Goal: Task Accomplishment & Management: Use online tool/utility

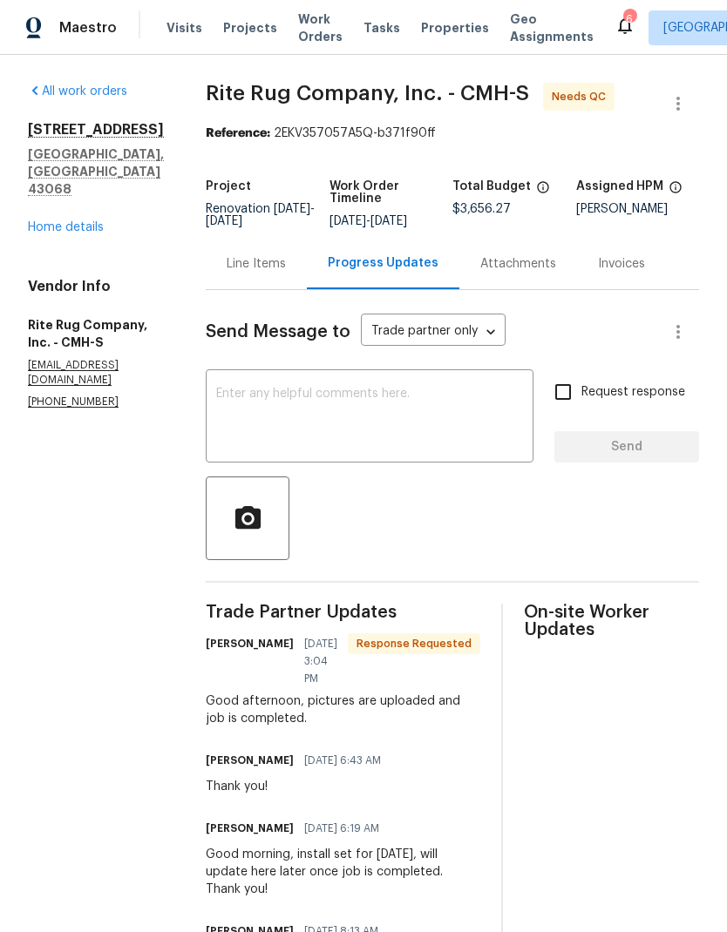
click at [443, 31] on span "Properties" at bounding box center [455, 27] width 68 height 17
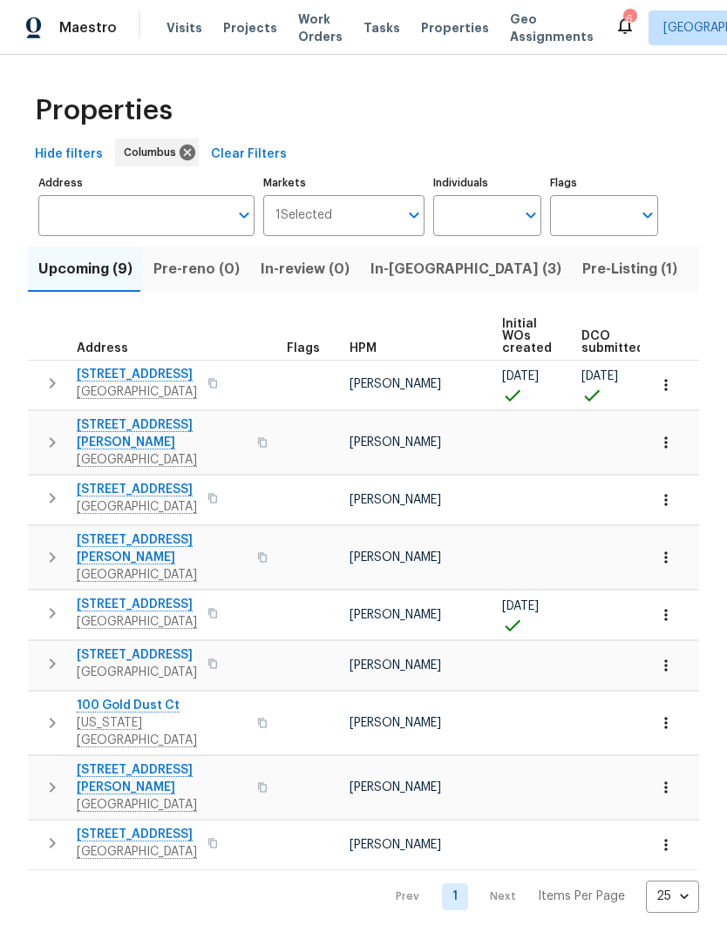
click at [193, 219] on input "Address" at bounding box center [133, 215] width 190 height 41
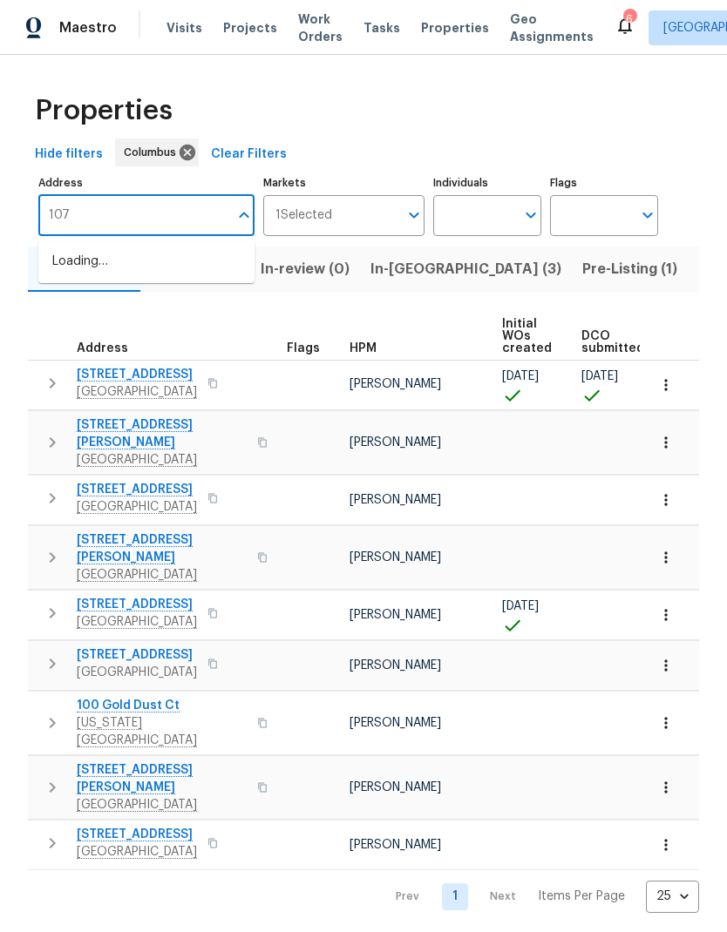
type input "1076"
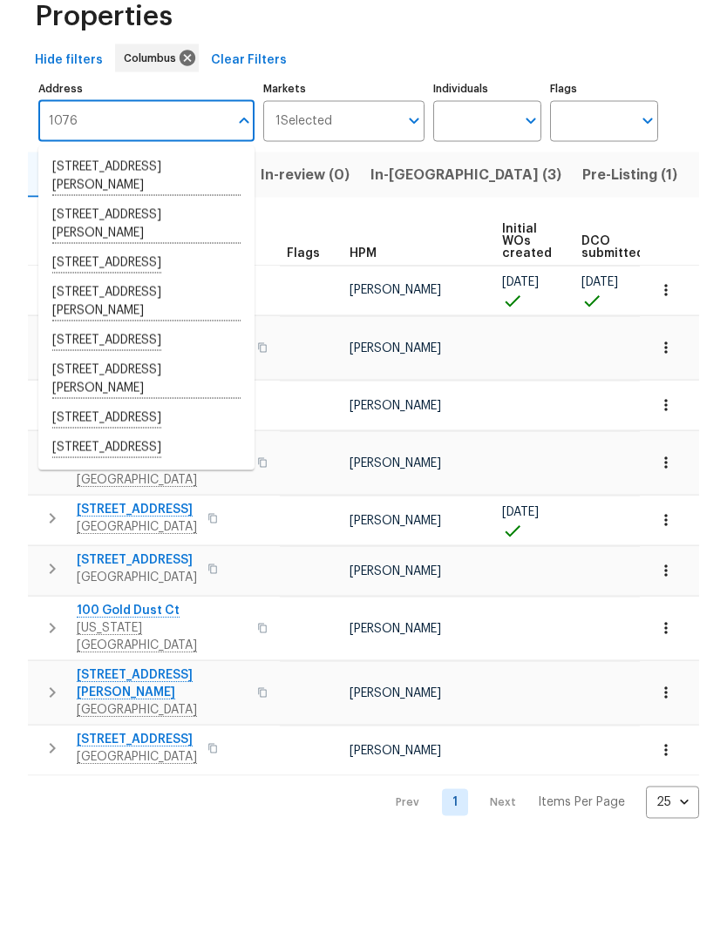
click at [186, 498] on li "1076 Valley Dr Marysville OH 43040" at bounding box center [146, 513] width 216 height 30
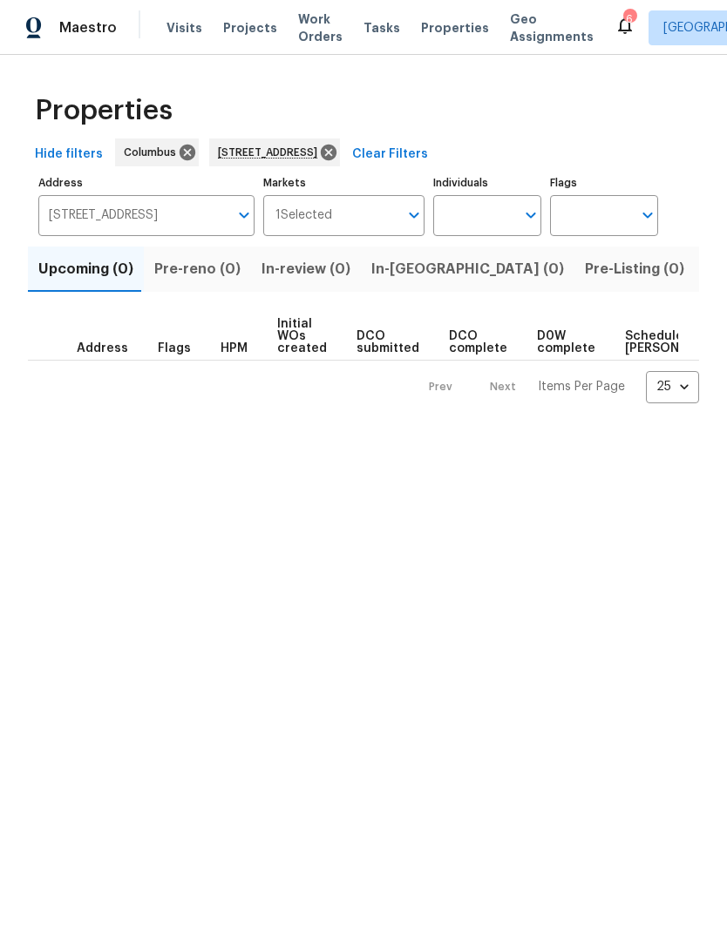
click at [705, 270] on span "Listed (1)" at bounding box center [736, 269] width 63 height 24
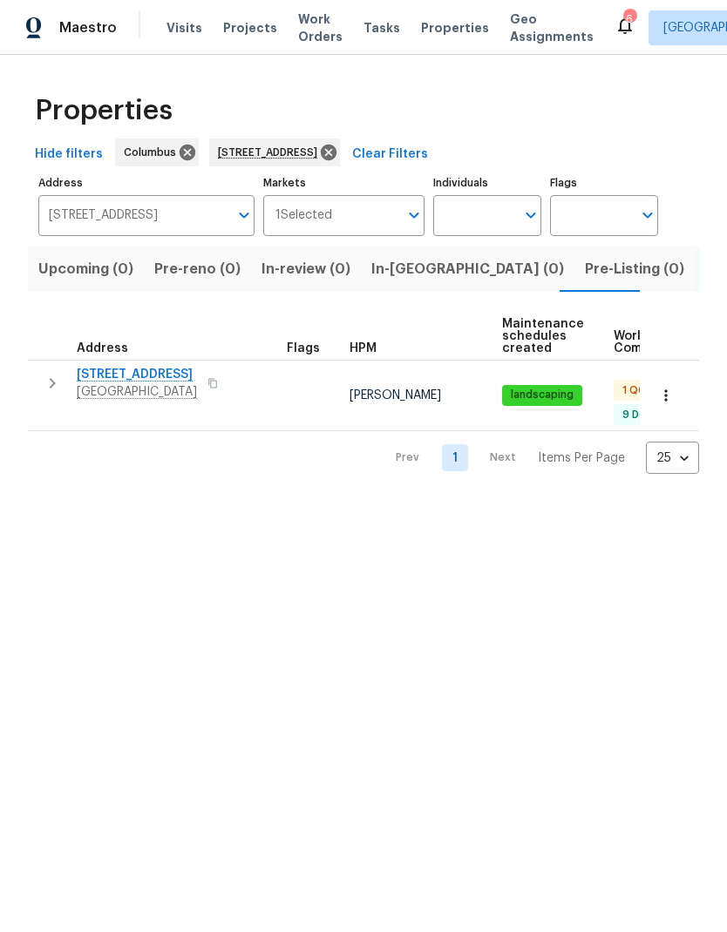
click at [53, 389] on icon "button" at bounding box center [52, 383] width 21 height 21
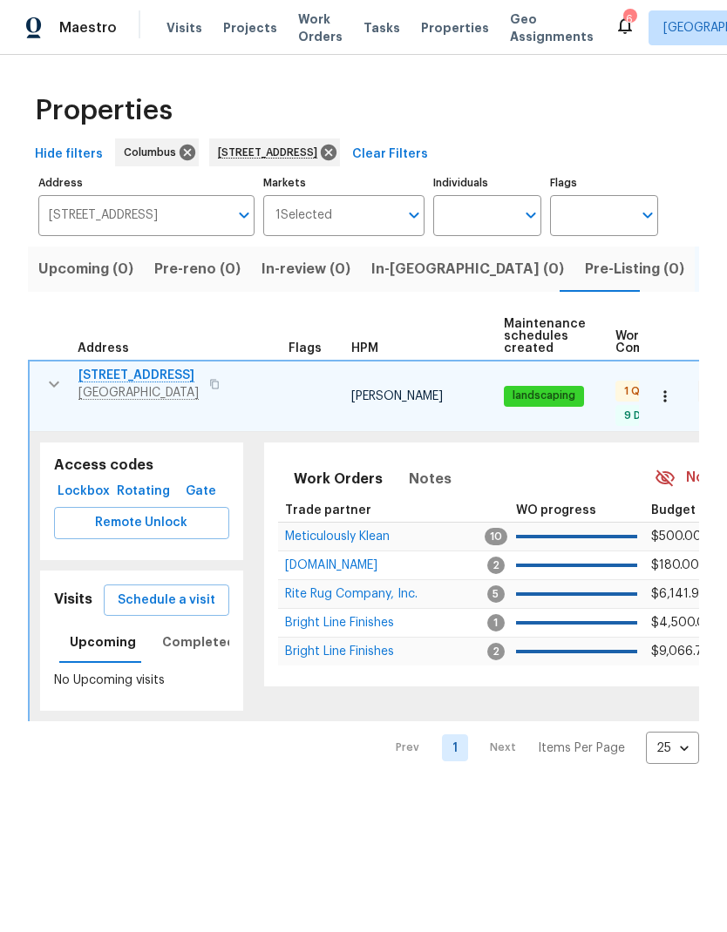
click at [133, 376] on span "1076 Valley Dr" at bounding box center [138, 375] width 120 height 17
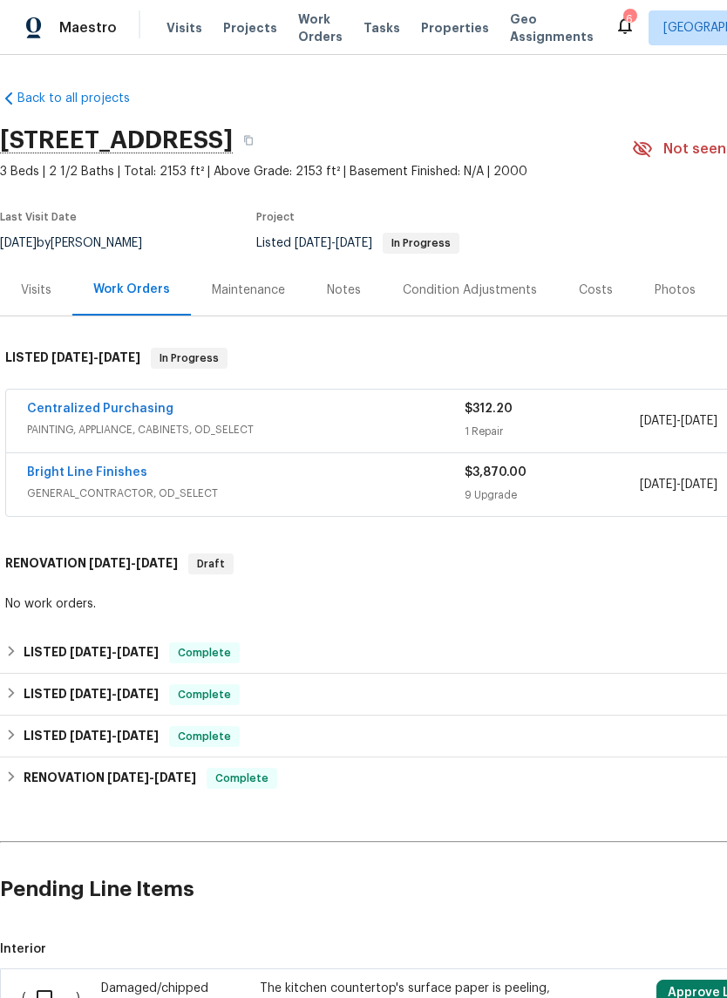
click at [119, 471] on link "Bright Line Finishes" at bounding box center [87, 472] width 120 height 12
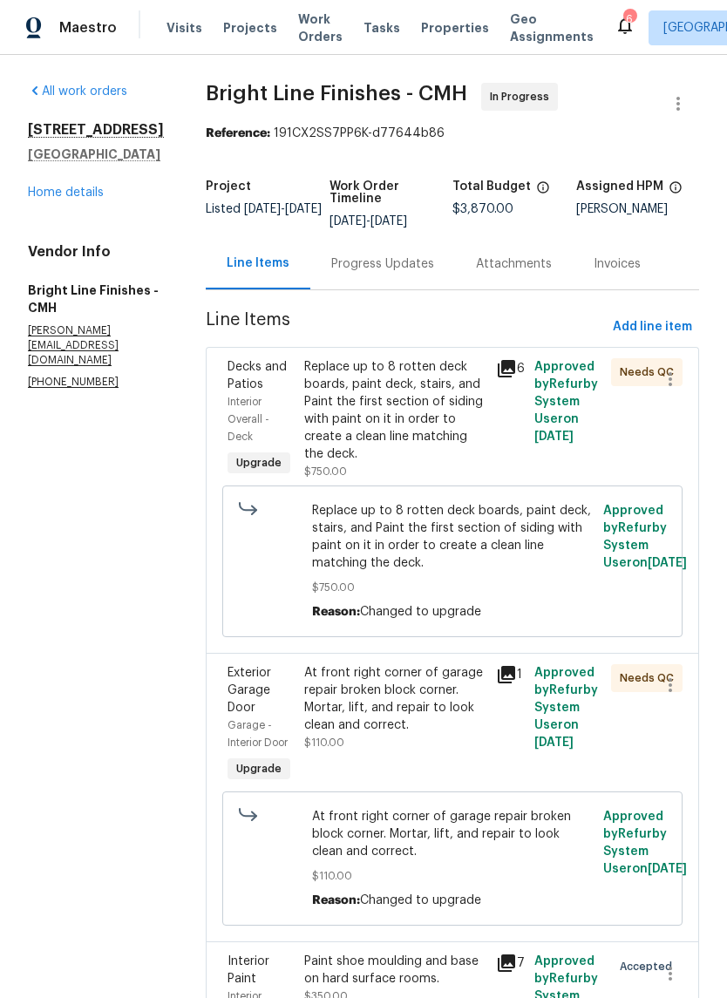
click at [387, 273] on div "Progress Updates" at bounding box center [382, 263] width 103 height 17
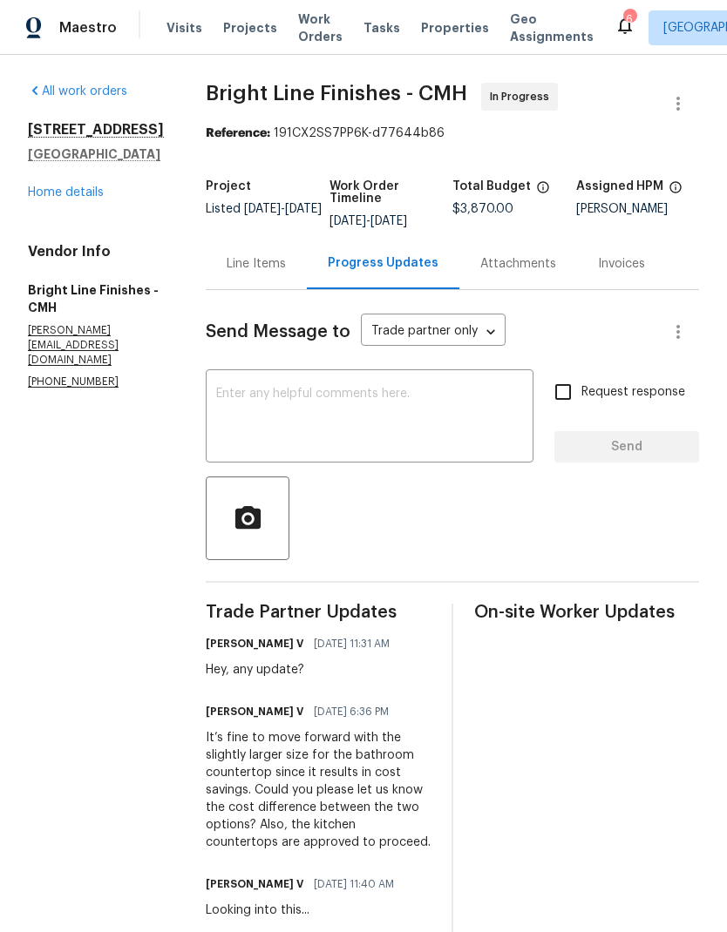
click at [421, 27] on span "Properties" at bounding box center [455, 27] width 68 height 17
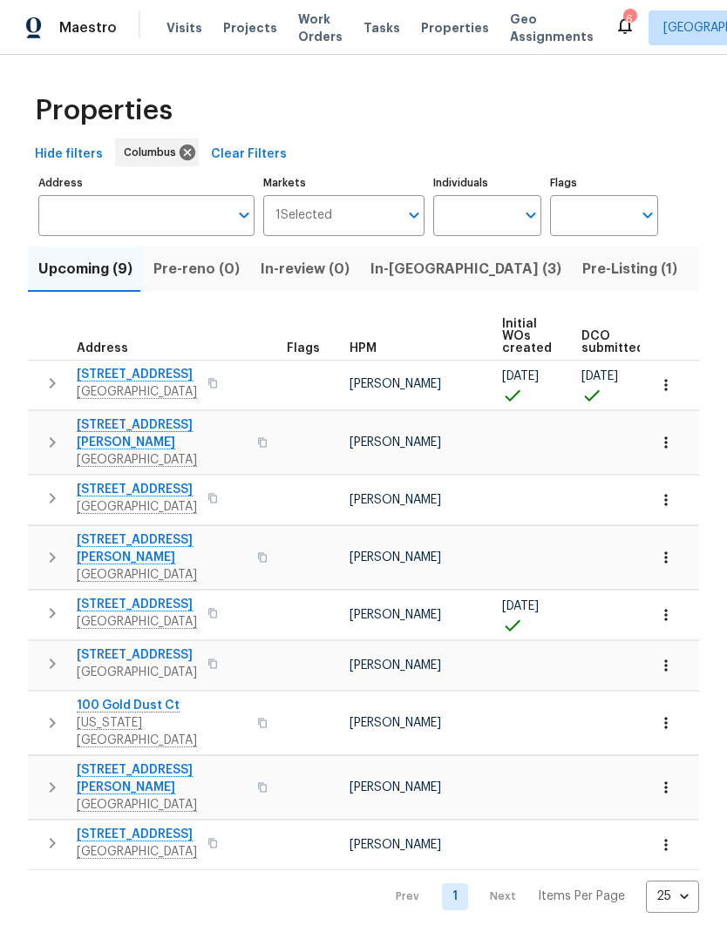
click at [198, 214] on input "Address" at bounding box center [133, 215] width 190 height 41
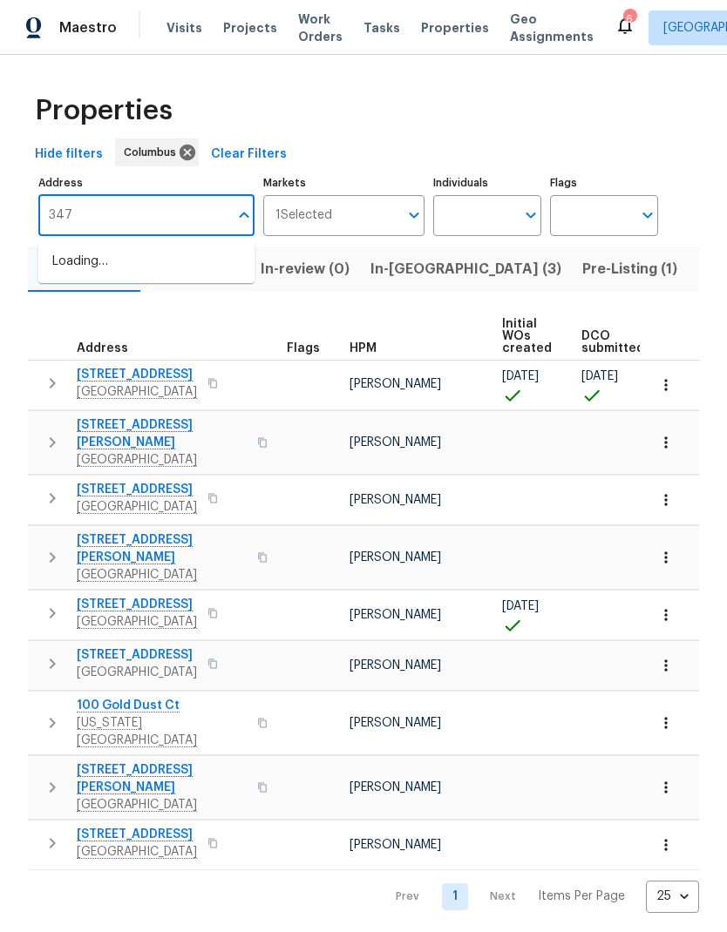
type input "3471"
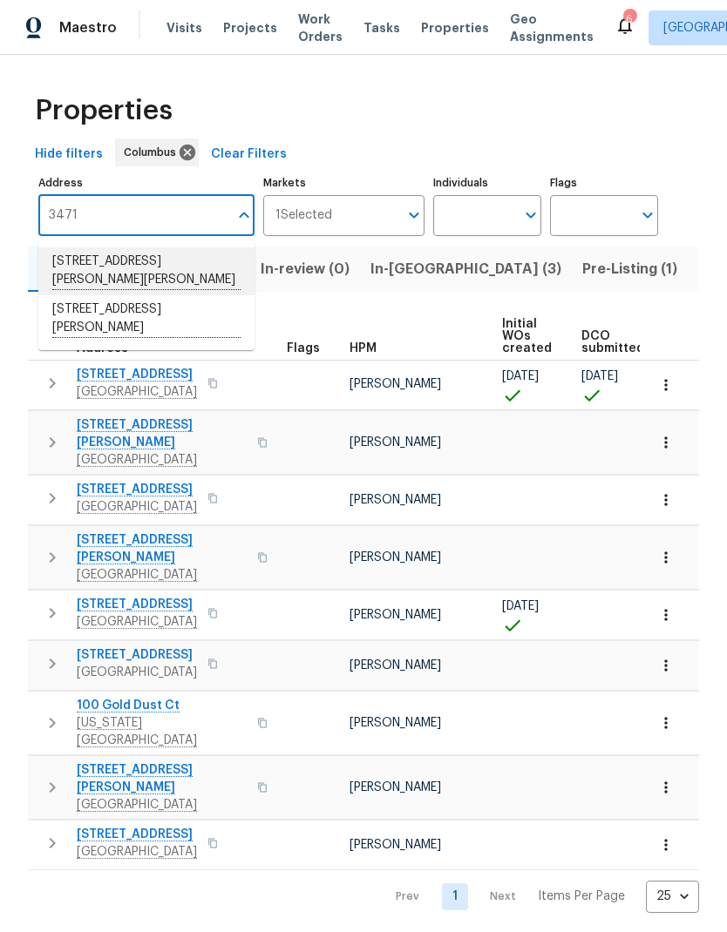
click at [191, 248] on li "3471 Marlin Dr Columbus OH 43232" at bounding box center [146, 271] width 216 height 48
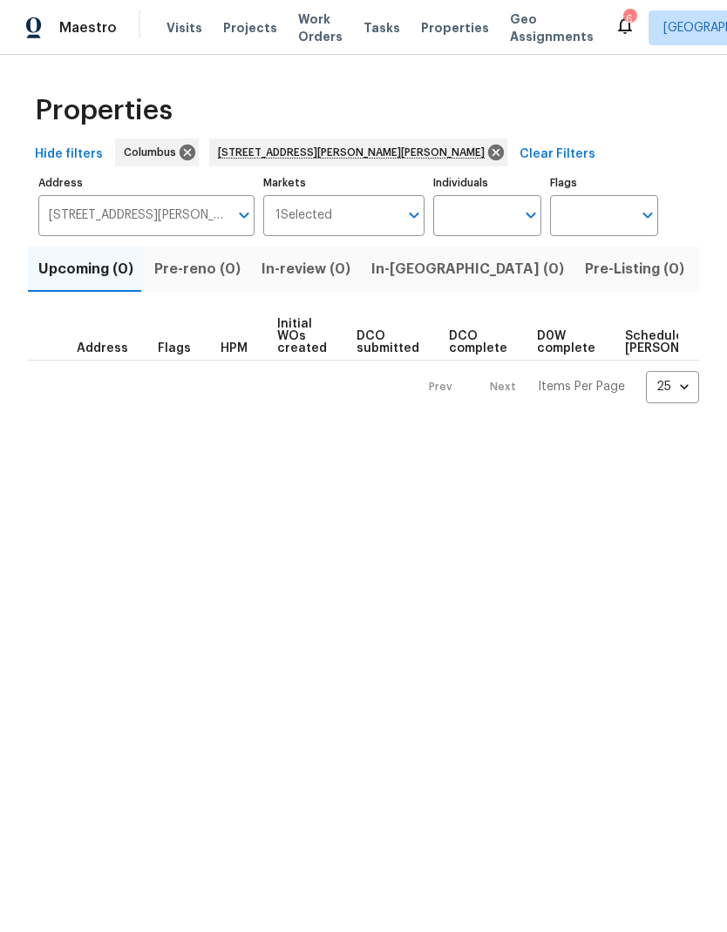
click at [705, 266] on span "Listed (1)" at bounding box center [736, 269] width 63 height 24
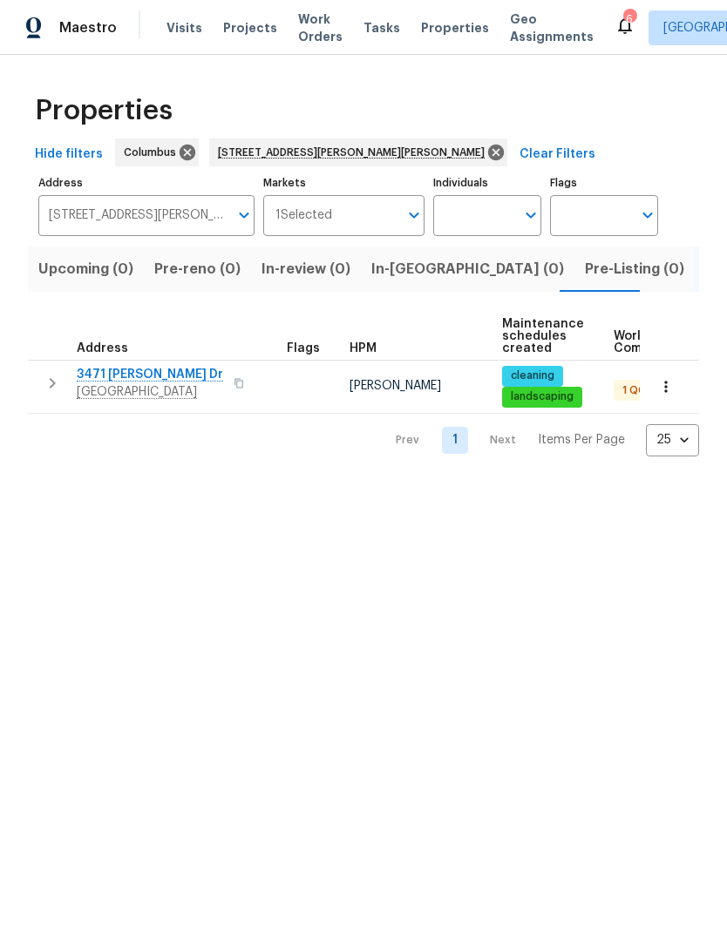
click at [126, 375] on span "3471 [PERSON_NAME] Dr" at bounding box center [150, 374] width 146 height 17
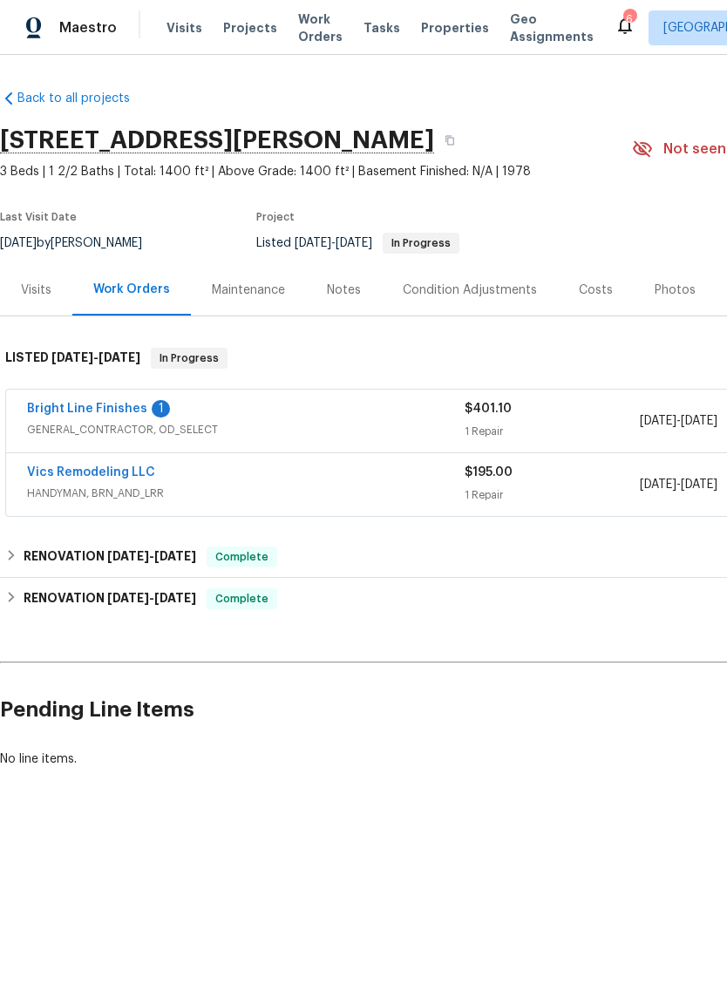
click at [135, 410] on link "Bright Line Finishes" at bounding box center [87, 409] width 120 height 12
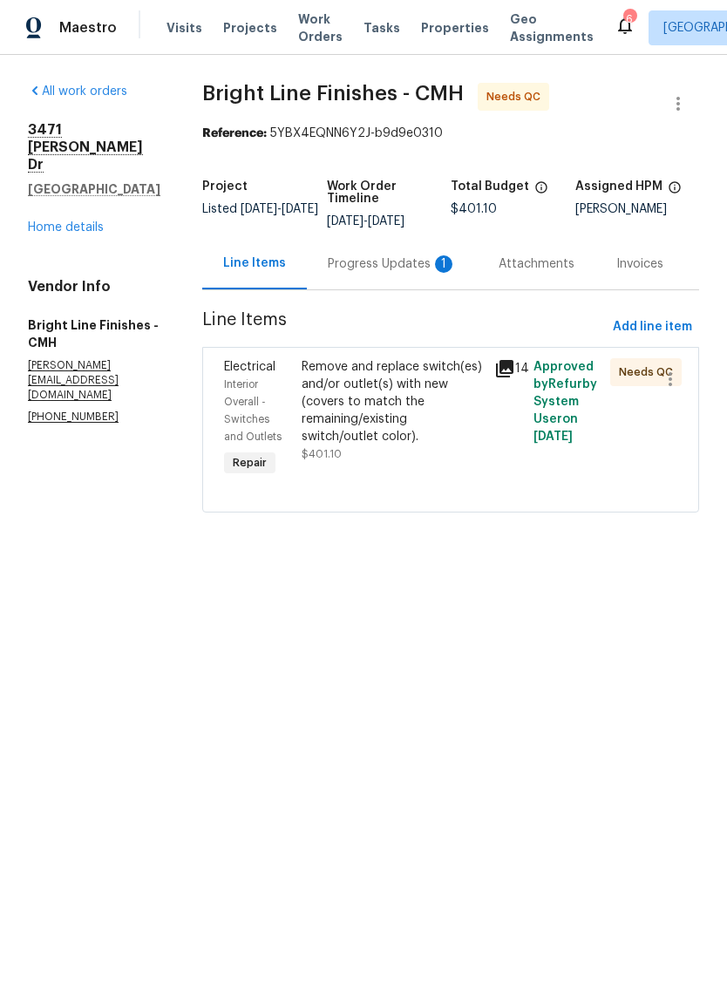
click at [388, 403] on div "Remove and replace switch(es) and/or outlet(s) with new (covers to match the re…" at bounding box center [392, 401] width 183 height 87
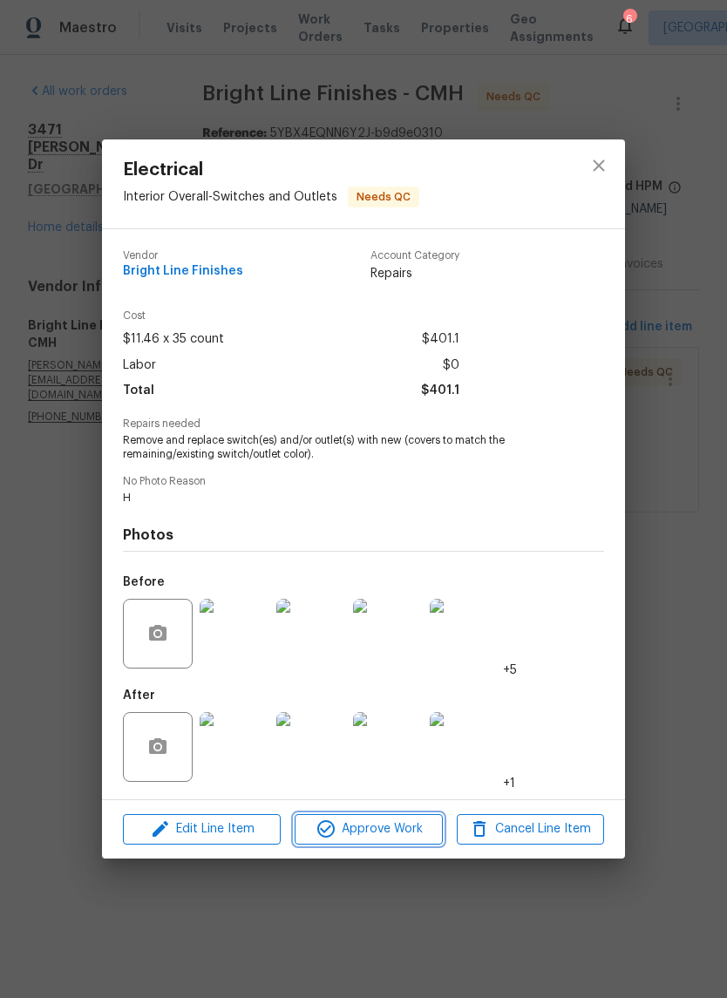
click at [395, 839] on span "Approve Work" at bounding box center [368, 829] width 137 height 22
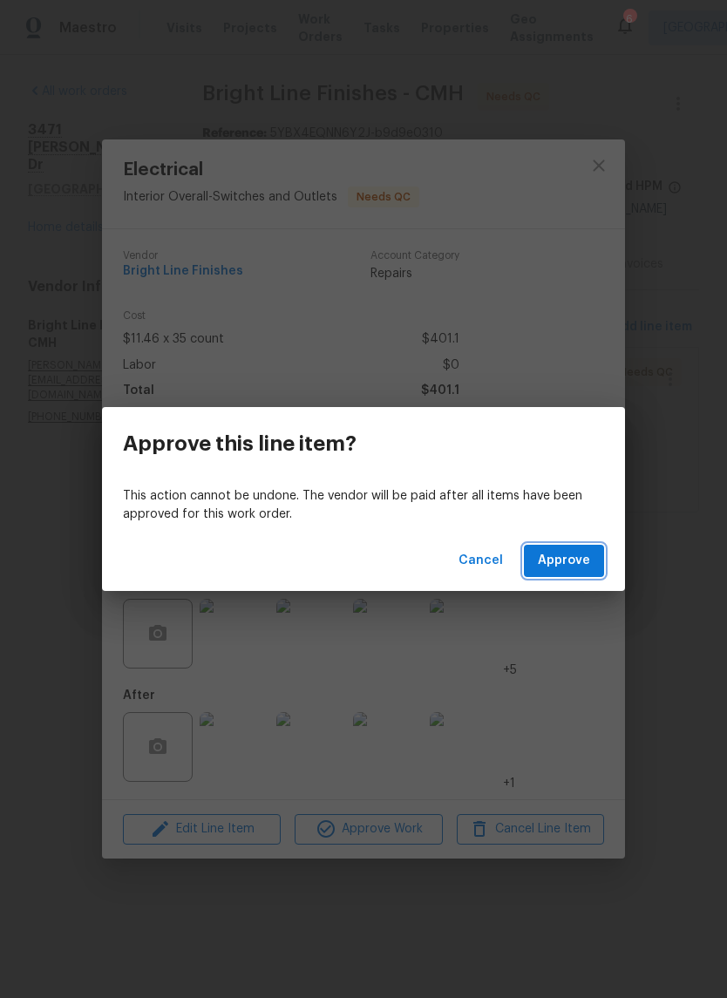
click at [574, 561] on span "Approve" at bounding box center [564, 561] width 52 height 22
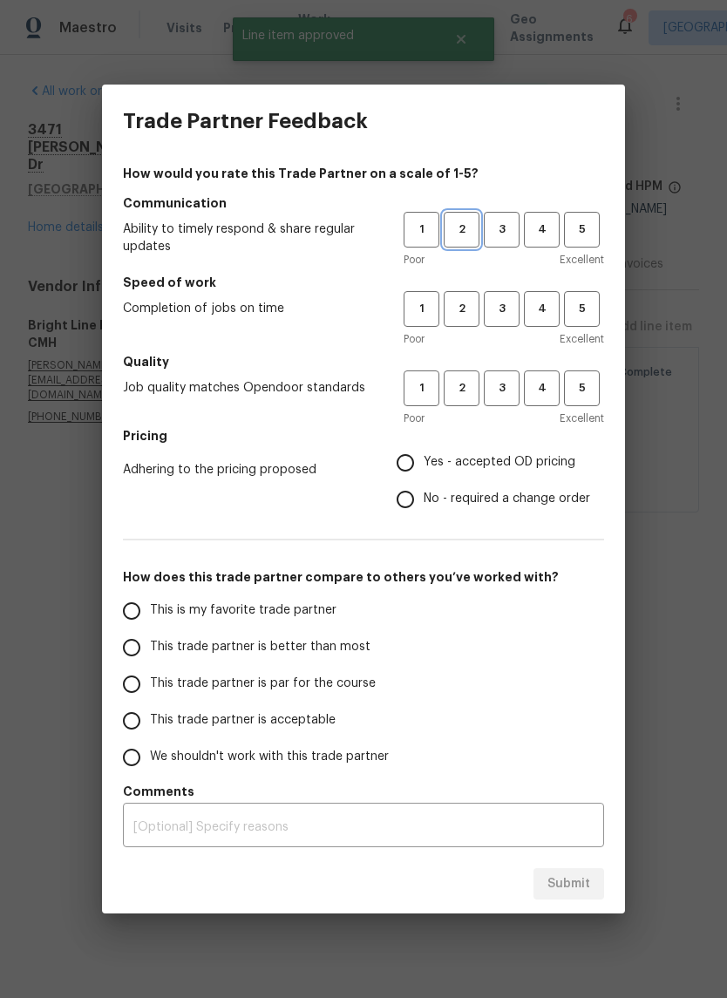
click at [470, 225] on span "2" at bounding box center [461, 230] width 32 height 20
click at [511, 311] on span "3" at bounding box center [501, 309] width 32 height 20
click at [505, 384] on span "3" at bounding box center [501, 388] width 32 height 20
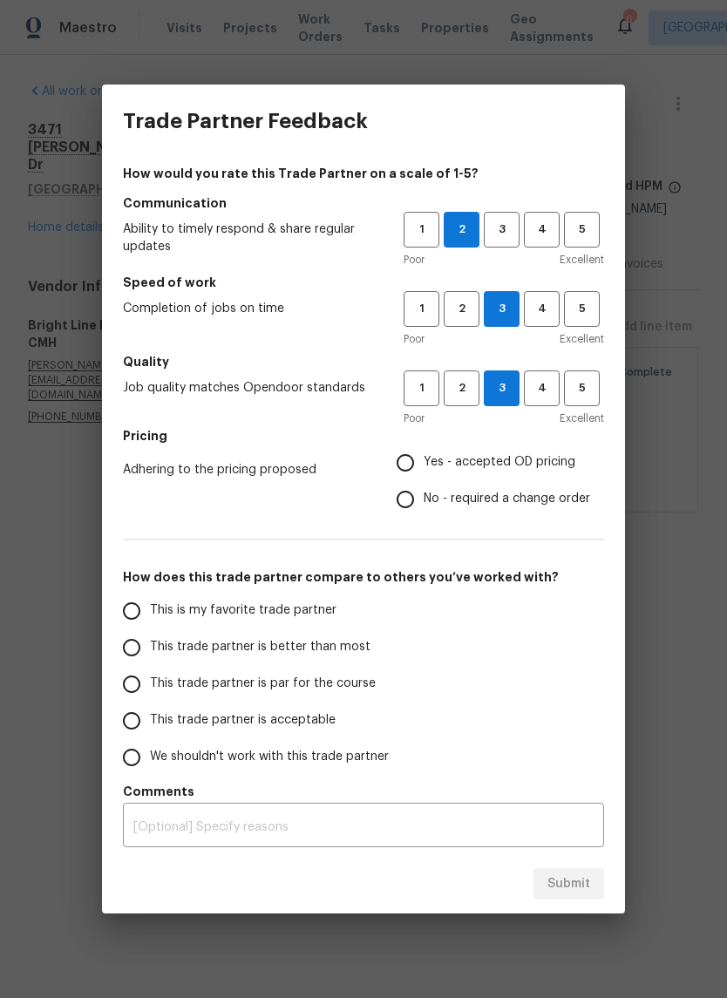
click at [528, 505] on span "No - required a change order" at bounding box center [506, 499] width 166 height 18
click at [423, 505] on input "No - required a change order" at bounding box center [405, 499] width 37 height 37
radio input "true"
click at [513, 452] on label "Yes - accepted OD pricing" at bounding box center [488, 462] width 203 height 37
click at [423, 452] on input "Yes - accepted OD pricing" at bounding box center [405, 462] width 37 height 37
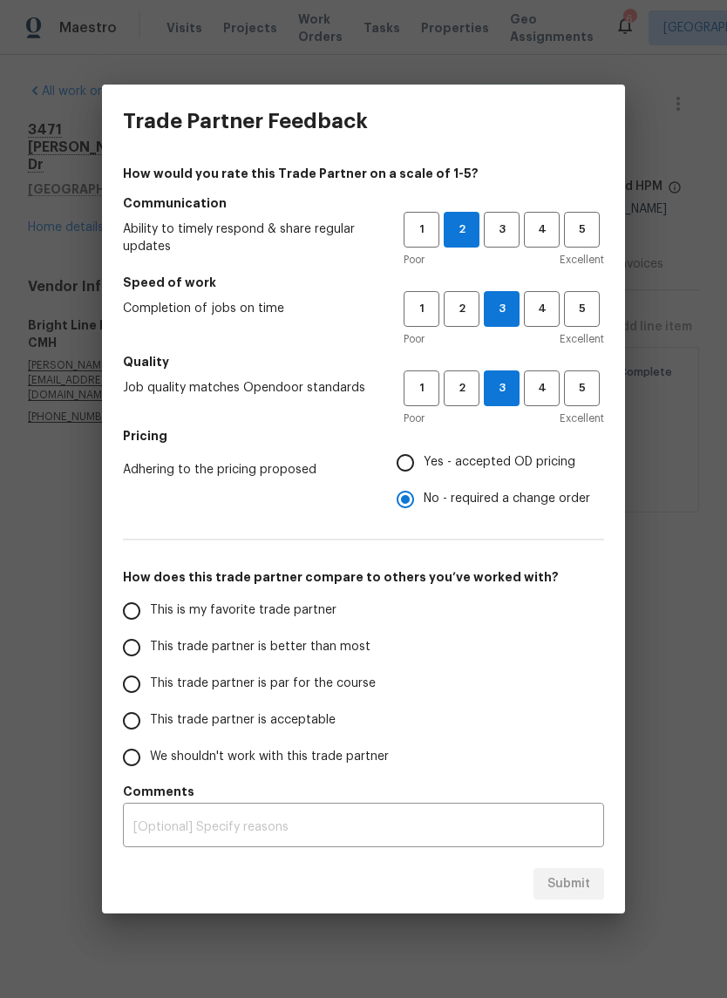
radio input "true"
click at [370, 680] on label "This trade partner is par for the course" at bounding box center [250, 684] width 275 height 37
click at [150, 680] on input "This trade partner is par for the course" at bounding box center [131, 684] width 37 height 37
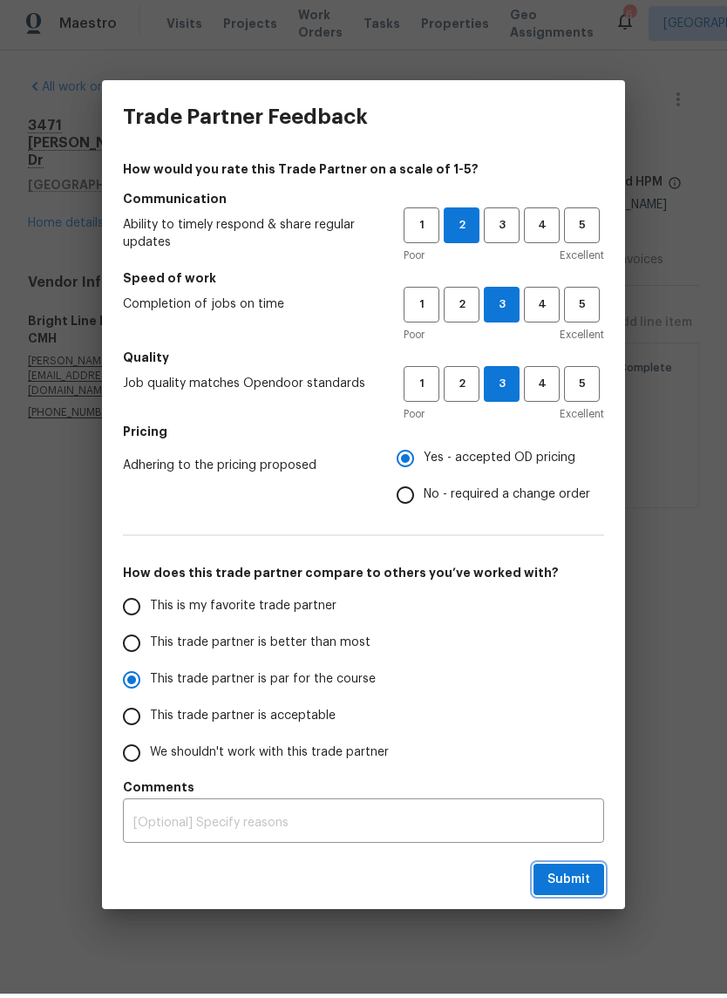
click at [579, 881] on span "Submit" at bounding box center [568, 884] width 43 height 22
radio input "true"
radio input "false"
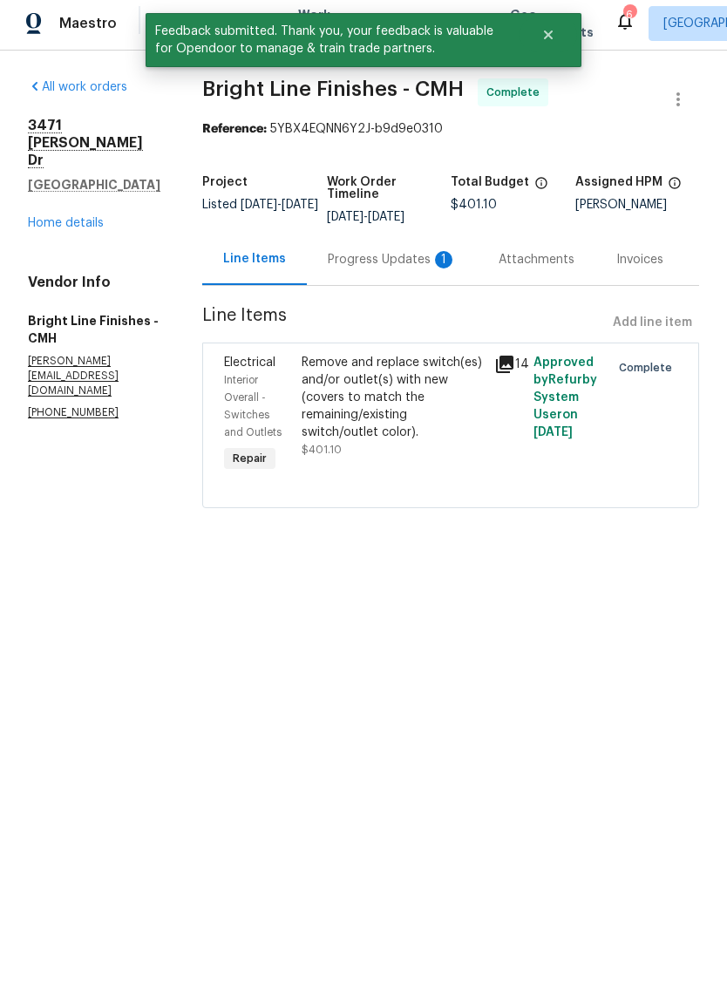
click at [396, 249] on div "Progress Updates 1" at bounding box center [392, 263] width 171 height 51
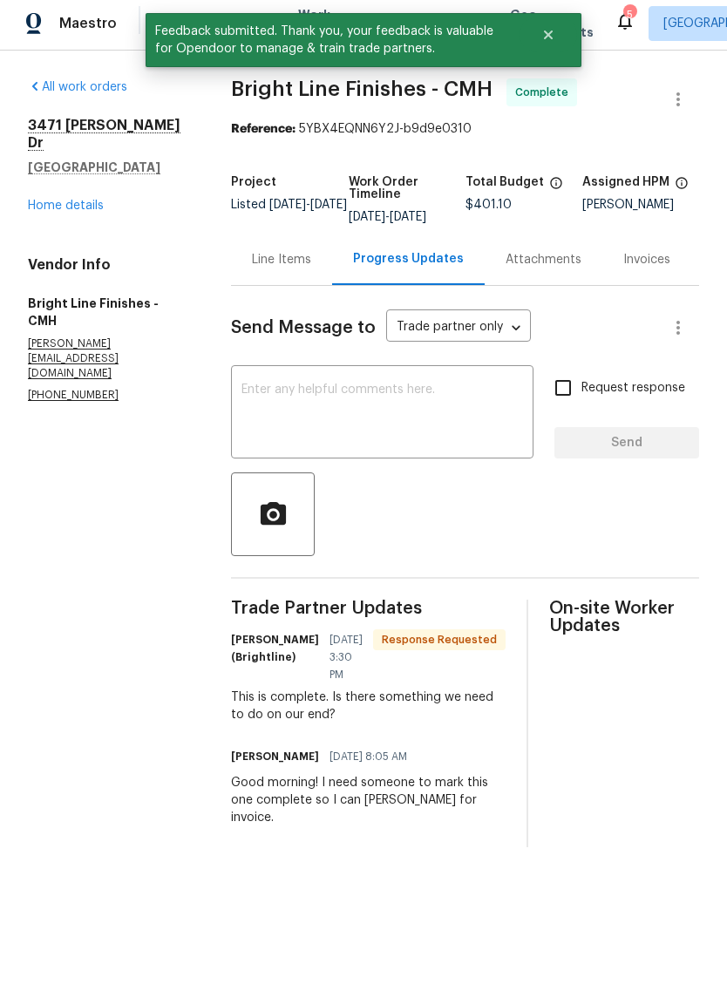
click at [428, 376] on div "Send Message to Trade partner only Trade partner only ​ x ​ Request response Se…" at bounding box center [465, 570] width 468 height 561
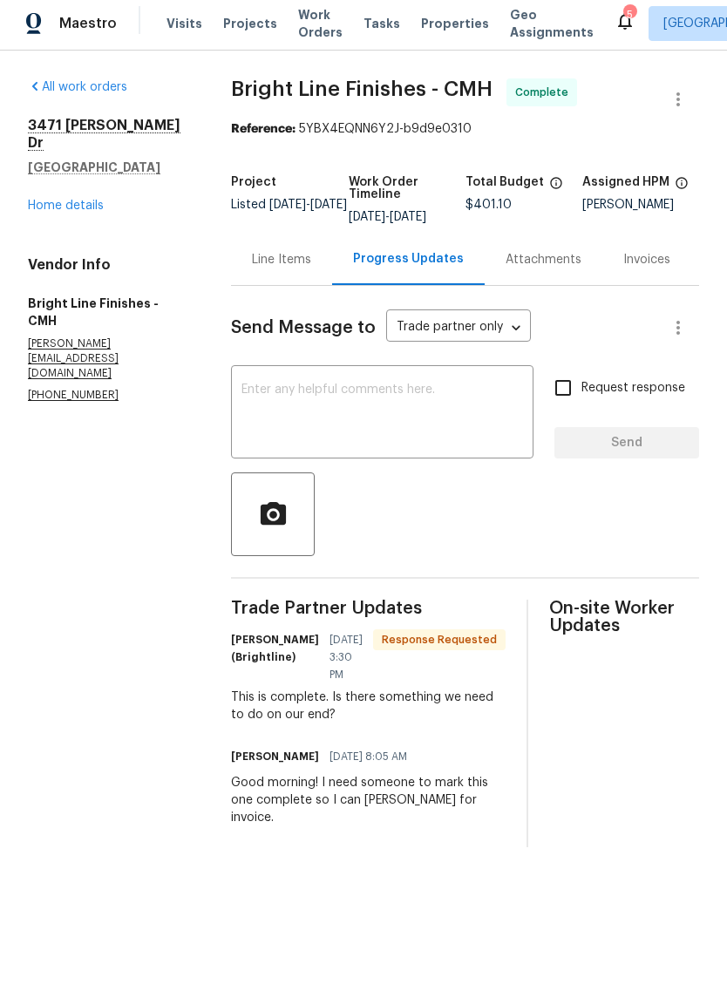
click at [456, 416] on textarea at bounding box center [381, 418] width 281 height 61
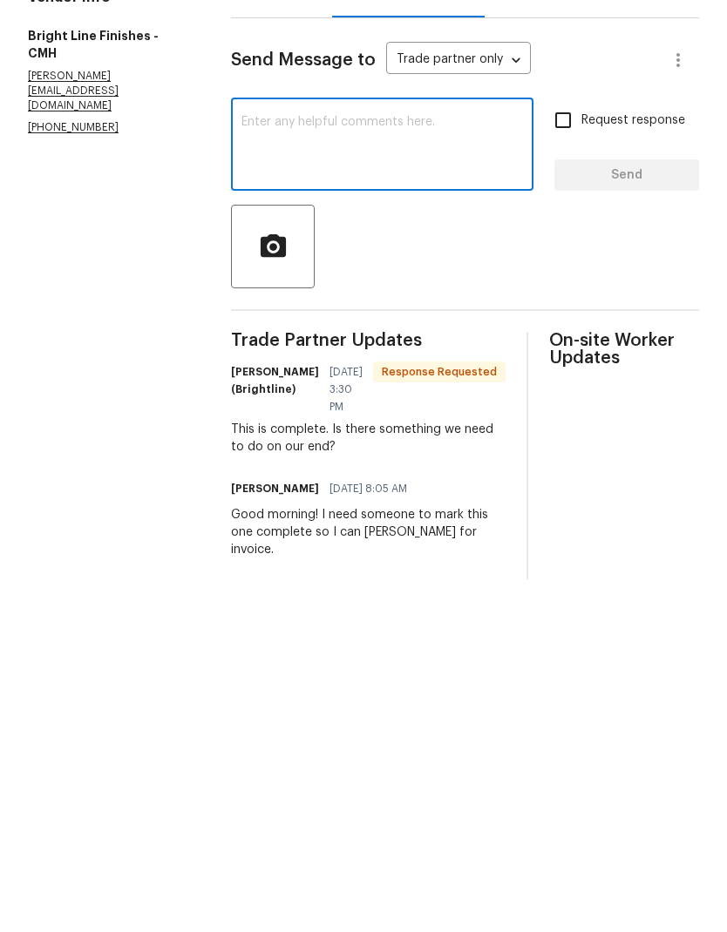
click at [428, 388] on textarea at bounding box center [381, 418] width 281 height 61
type textarea "Ready for invoice. Thanks for the flag!"
click at [569, 374] on input "Request response" at bounding box center [563, 392] width 37 height 37
checkbox input "true"
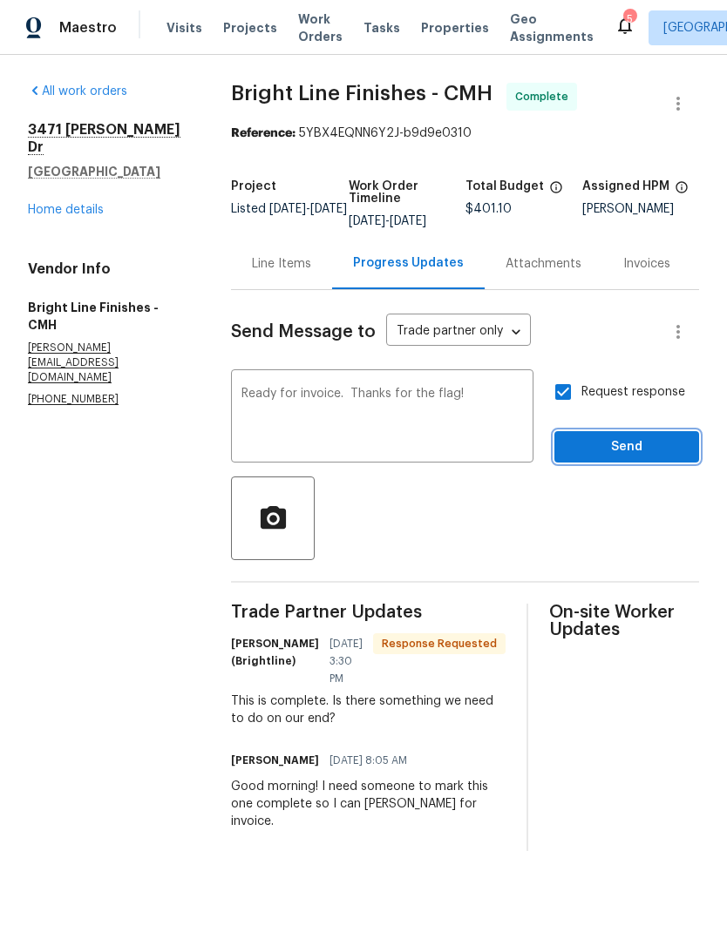
click at [632, 458] on span "Send" at bounding box center [626, 448] width 117 height 22
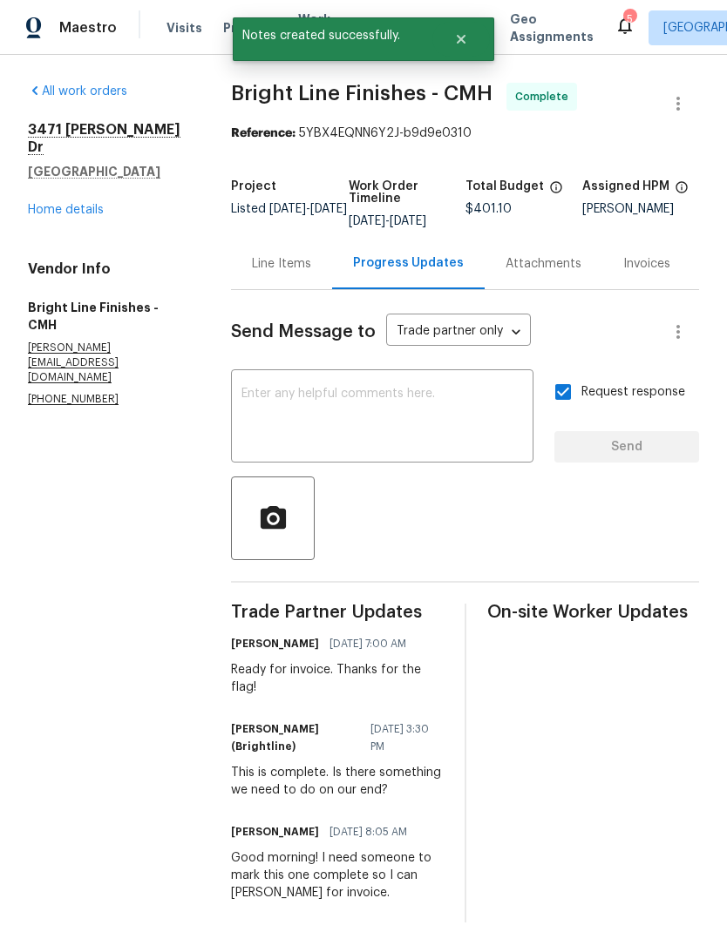
click at [85, 204] on link "Home details" at bounding box center [66, 210] width 76 height 12
